Goal: Navigation & Orientation: Find specific page/section

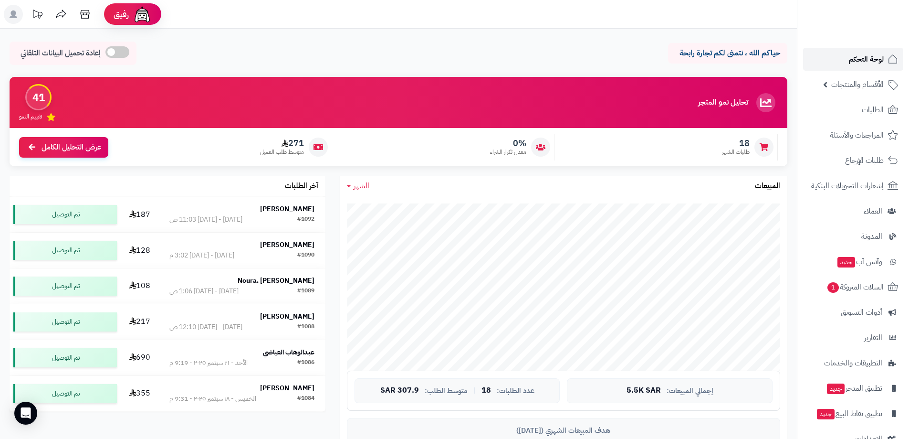
click at [870, 59] on span "لوحة التحكم" at bounding box center [866, 58] width 35 height 13
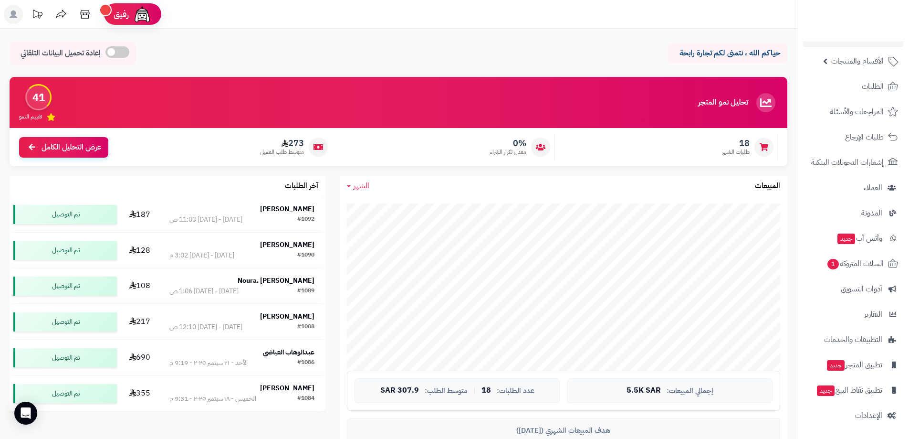
scroll to position [48, 0]
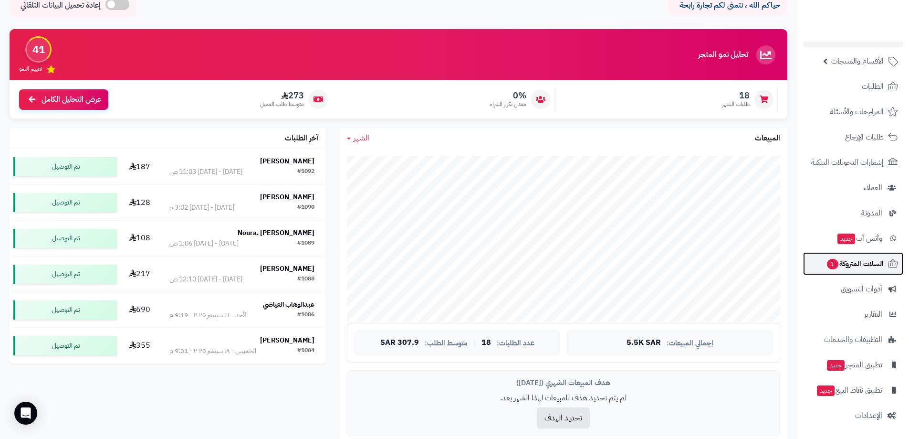
click at [858, 261] on span "السلات المتروكة 1" at bounding box center [855, 263] width 58 height 13
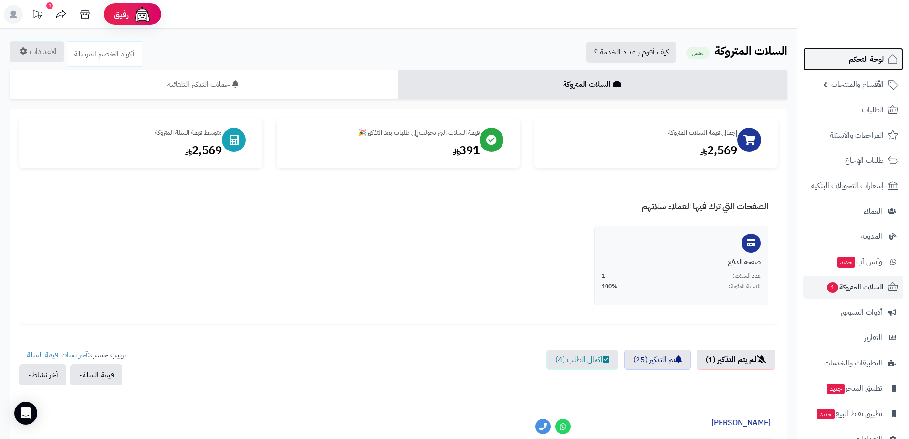
click at [859, 62] on span "لوحة التحكم" at bounding box center [866, 58] width 35 height 13
